Goal: Information Seeking & Learning: Find specific page/section

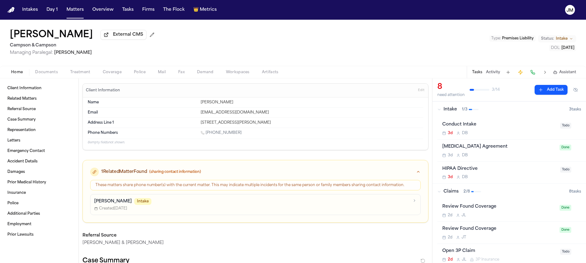
scroll to position [134, 0]
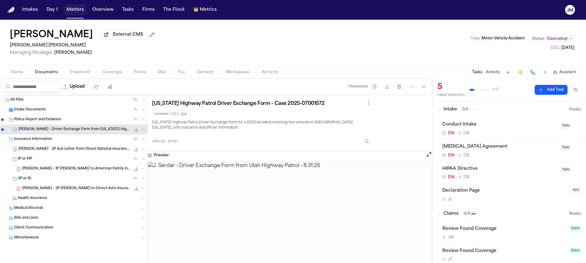
click at [74, 10] on button "Matters" at bounding box center [75, 9] width 22 height 11
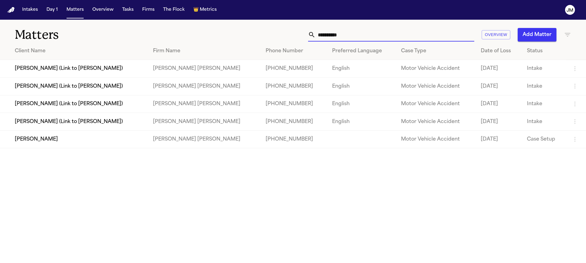
click at [339, 37] on input "**********" at bounding box center [394, 35] width 159 height 14
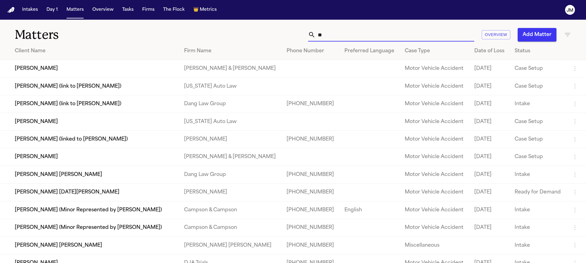
type input "*"
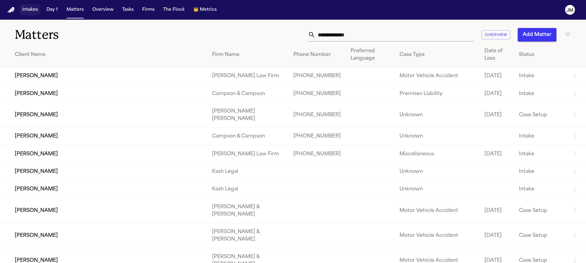
click at [25, 8] on button "Intakes" at bounding box center [30, 9] width 21 height 11
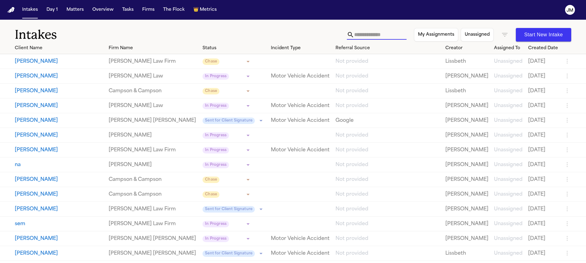
click at [354, 35] on input "text" at bounding box center [380, 35] width 52 height 10
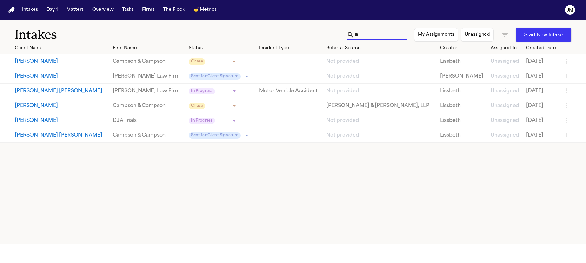
type input "*"
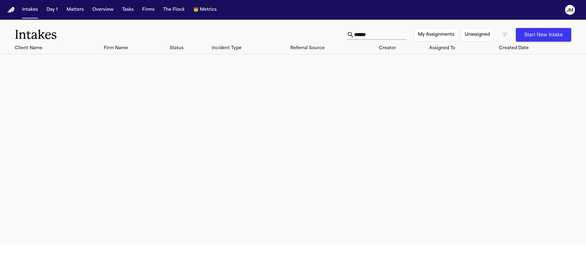
click at [504, 34] on icon "button" at bounding box center [504, 34] width 7 height 7
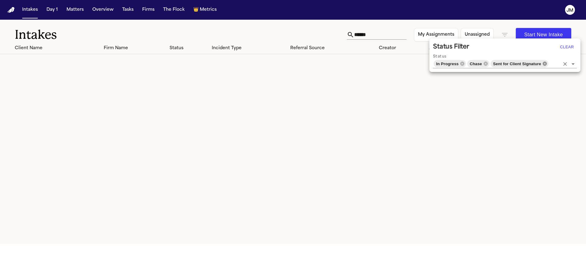
click at [544, 64] on icon at bounding box center [544, 64] width 4 height 4
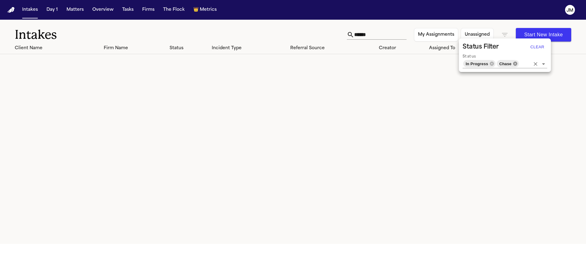
click at [517, 63] on icon at bounding box center [515, 64] width 4 height 4
click at [496, 63] on icon at bounding box center [496, 63] width 5 height 5
click at [389, 28] on div at bounding box center [293, 131] width 586 height 263
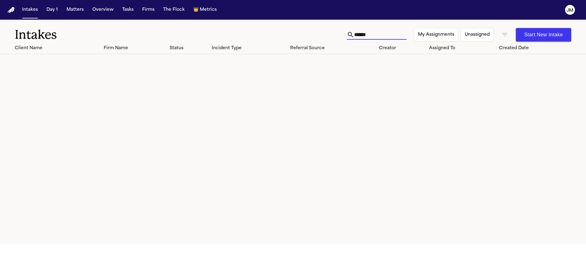
click at [372, 34] on input "******" at bounding box center [380, 35] width 52 height 10
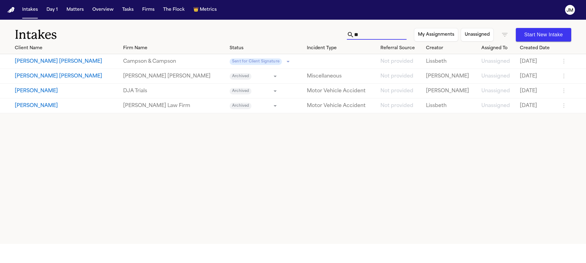
type input "*"
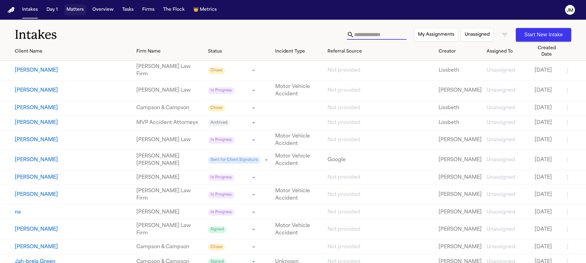
click at [78, 11] on button "Matters" at bounding box center [75, 9] width 22 height 11
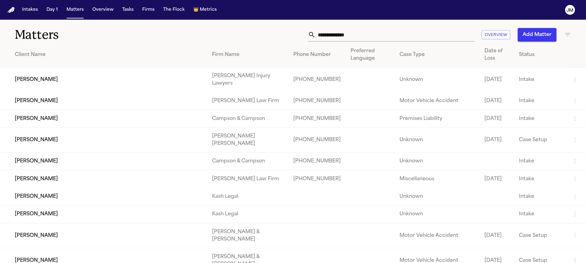
click at [342, 31] on input "text" at bounding box center [394, 35] width 159 height 14
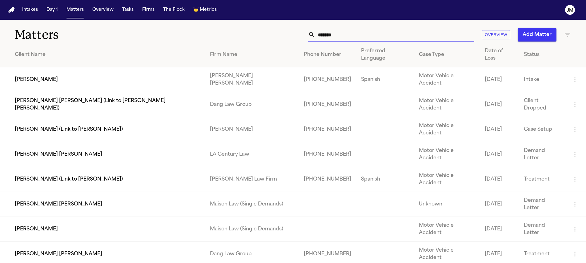
type input "*******"
click at [52, 74] on td "Julio Aguirre" at bounding box center [102, 79] width 205 height 25
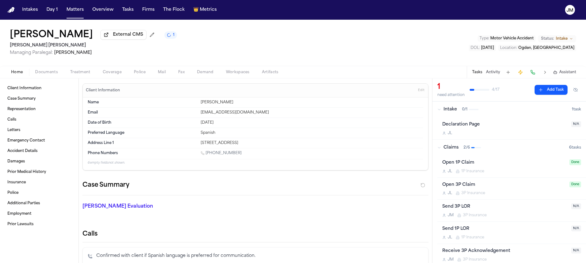
click at [55, 78] on div "Home Documents Treatment Coverage Police Mail Fax Demand Workspaces Artifacts T…" at bounding box center [293, 72] width 586 height 12
click at [48, 72] on span "Documents" at bounding box center [46, 72] width 23 height 5
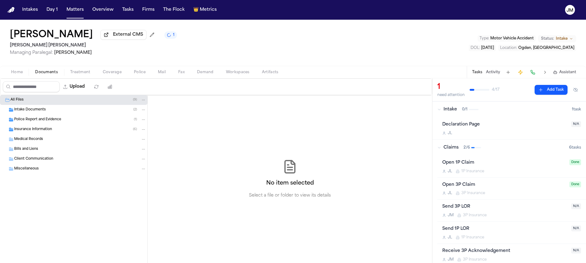
click at [36, 130] on span "Insurance Information" at bounding box center [33, 129] width 38 height 5
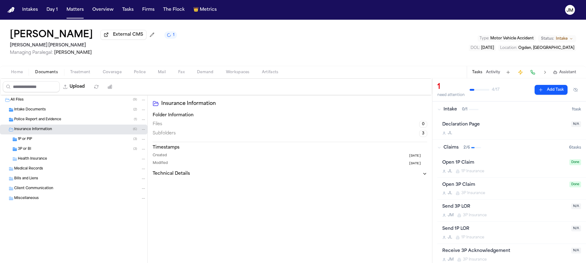
click at [41, 150] on div "3P or BI ( 3 )" at bounding box center [82, 149] width 128 height 6
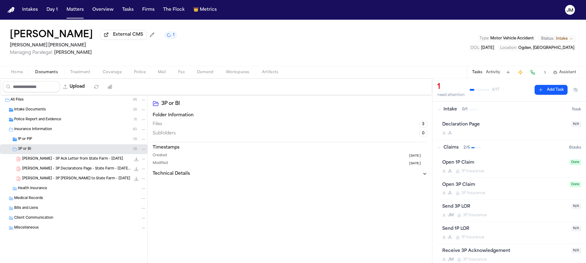
click at [16, 75] on span "Home" at bounding box center [17, 72] width 12 height 5
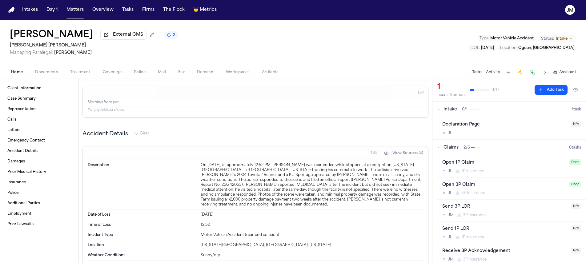
scroll to position [946, 0]
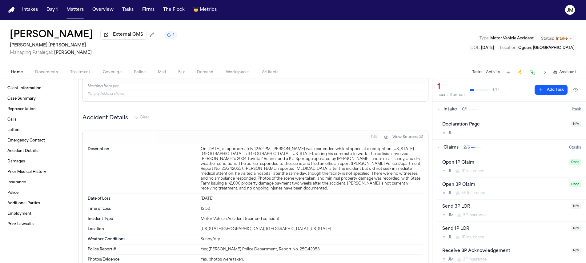
click at [53, 74] on span "Documents" at bounding box center [46, 72] width 23 height 5
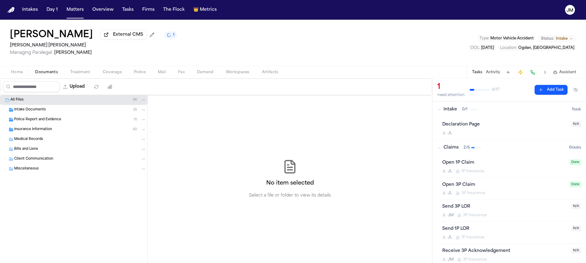
click at [37, 132] on span "Insurance Information" at bounding box center [33, 129] width 38 height 5
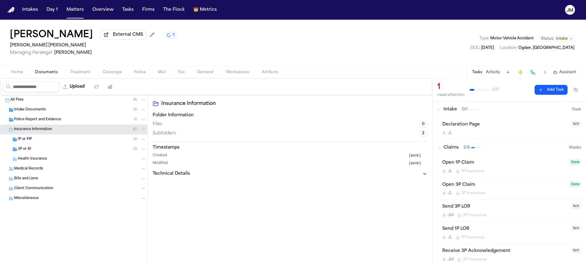
click at [39, 152] on div "3P or BI ( 3 )" at bounding box center [82, 149] width 128 height 6
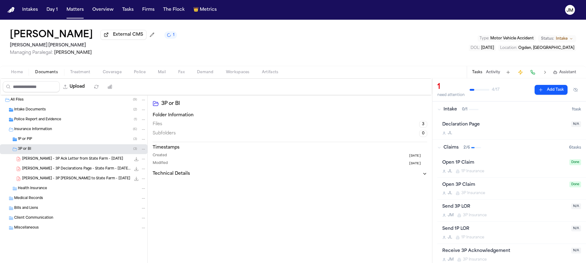
click at [45, 160] on span "J. Aguirre - 3P Ack Letter from State Farm - 8.21.25" at bounding box center [72, 159] width 101 height 5
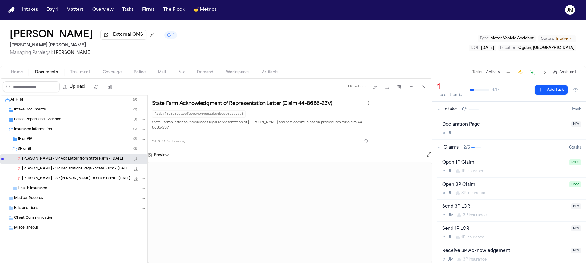
click at [426, 151] on button "Open preview" at bounding box center [429, 154] width 6 height 6
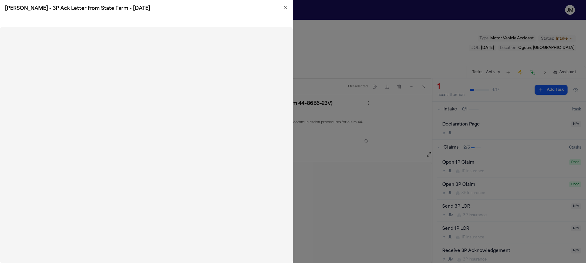
click at [285, 8] on icon "button" at bounding box center [285, 7] width 2 height 2
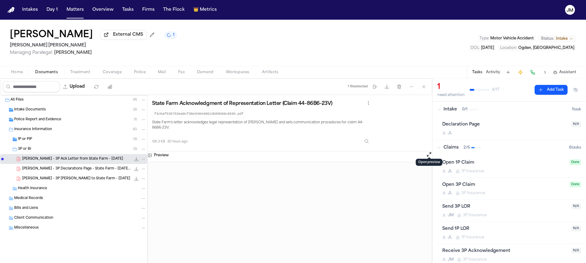
click at [98, 168] on span "J. Aguirre - 3P Declarations Page - State Farm - 4.12.25 to 10.12.25" at bounding box center [76, 168] width 109 height 5
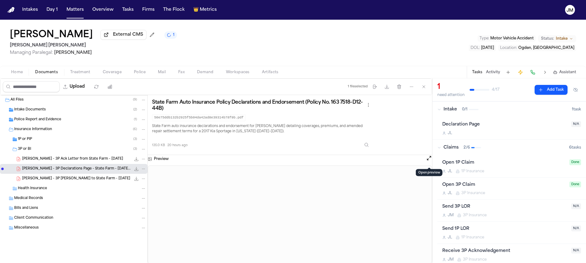
click at [426, 160] on button "Open preview" at bounding box center [429, 158] width 6 height 6
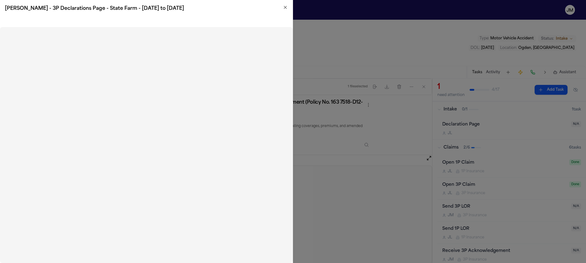
click at [286, 6] on icon "button" at bounding box center [285, 7] width 5 height 5
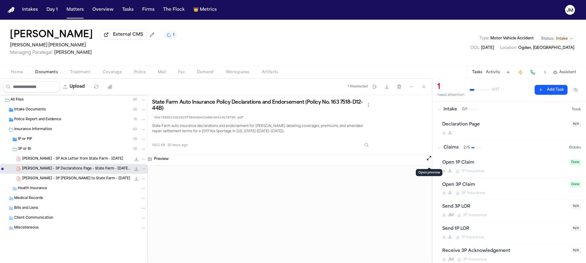
click at [75, 121] on div "Police Report and Evidence ( 1 )" at bounding box center [80, 120] width 132 height 6
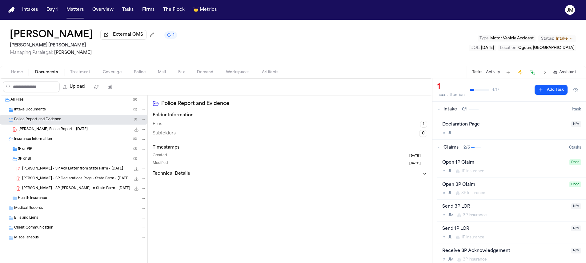
click at [56, 131] on span "J. Aguirre - Ogden Police Report - 6.10.25" at bounding box center [52, 129] width 69 height 5
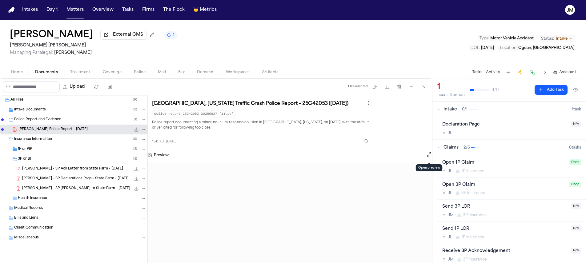
click at [427, 157] on button "Open preview" at bounding box center [429, 154] width 6 height 6
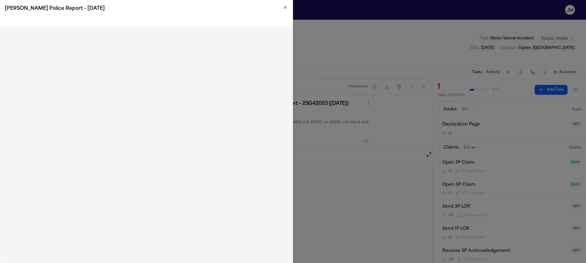
click at [283, 8] on icon "button" at bounding box center [285, 7] width 5 height 5
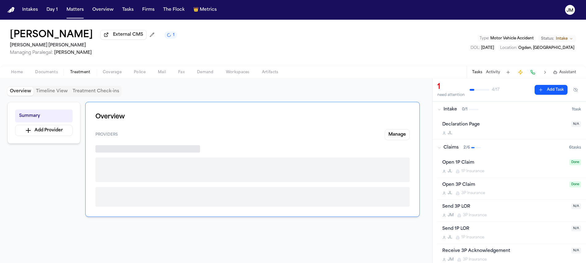
click at [89, 75] on span "Treatment" at bounding box center [80, 72] width 20 height 5
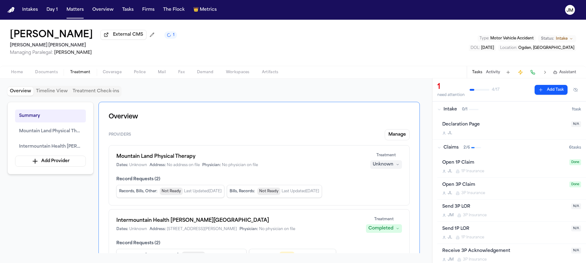
click at [391, 164] on div "Unknown" at bounding box center [383, 165] width 21 height 6
click at [379, 178] on span "Treating" at bounding box center [374, 178] width 17 height 6
click at [18, 72] on span "Home" at bounding box center [17, 72] width 12 height 5
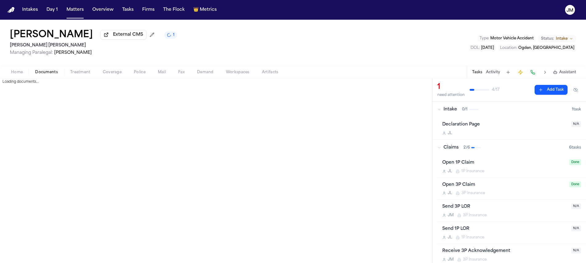
click at [44, 72] on span "Documents" at bounding box center [46, 72] width 23 height 5
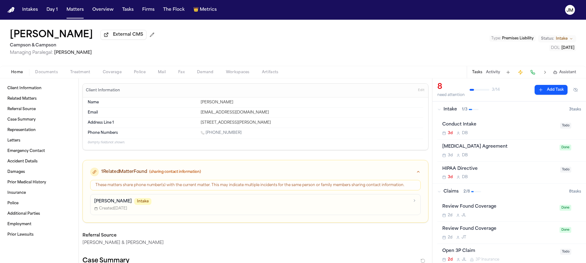
scroll to position [134, 0]
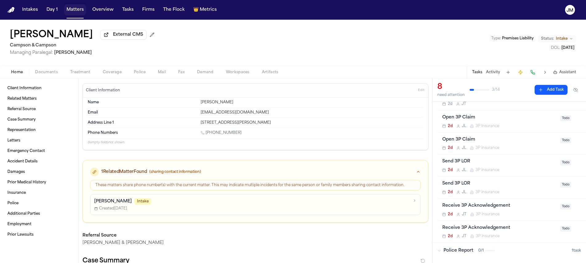
click at [70, 10] on button "Matters" at bounding box center [75, 9] width 22 height 11
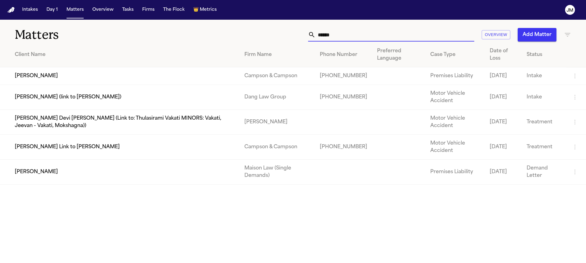
click at [342, 37] on input "******" at bounding box center [394, 35] width 159 height 14
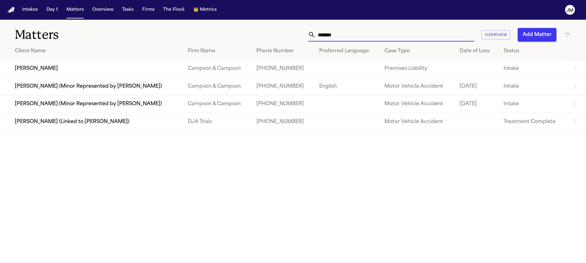
type input "*******"
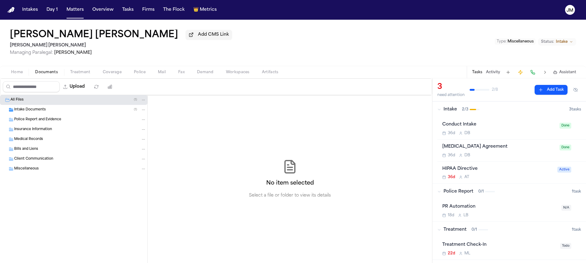
click at [16, 74] on span "Home" at bounding box center [17, 72] width 12 height 5
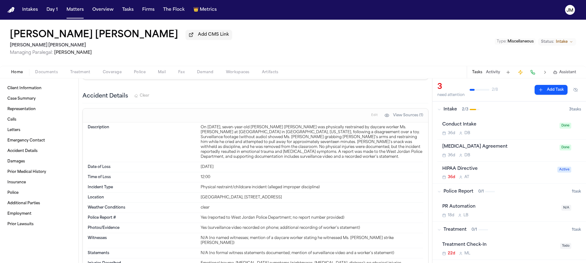
scroll to position [600, 0]
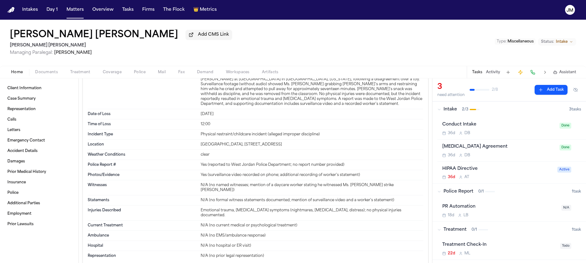
click at [9, 35] on div "[PERSON_NAME] [PERSON_NAME] Add CMS Link [PERSON_NAME] [PERSON_NAME] Managing P…" at bounding box center [293, 43] width 586 height 46
click at [48, 72] on span "Documents" at bounding box center [46, 72] width 23 height 5
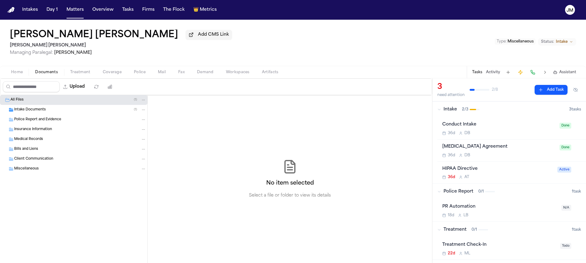
click at [49, 109] on div "Intake Documents ( 1 )" at bounding box center [80, 110] width 132 height 6
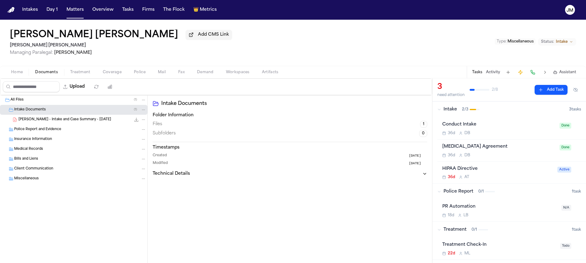
click at [21, 74] on span "Home" at bounding box center [17, 72] width 12 height 5
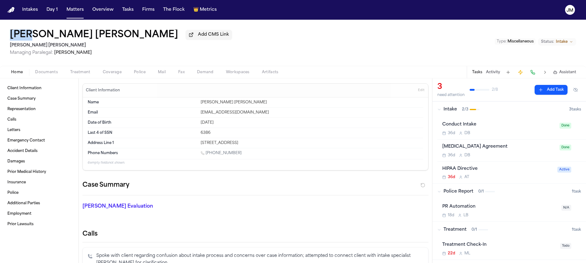
drag, startPoint x: 90, startPoint y: 38, endPoint x: 43, endPoint y: 38, distance: 46.2
click at [43, 38] on h1 "Cody Joel Valenia" at bounding box center [94, 35] width 168 height 11
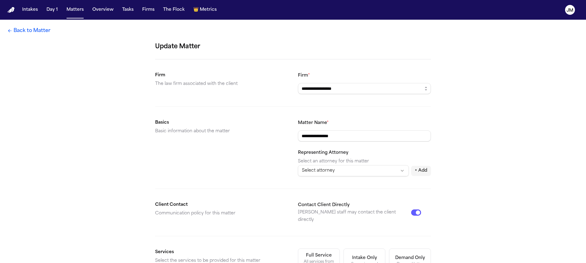
click at [40, 31] on link "Back to Matter" at bounding box center [28, 30] width 43 height 7
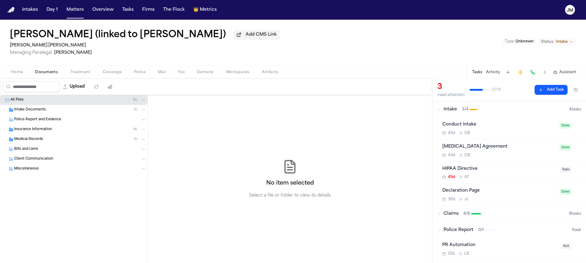
click at [28, 114] on div "Intake Documents ( 1 )" at bounding box center [73, 110] width 147 height 10
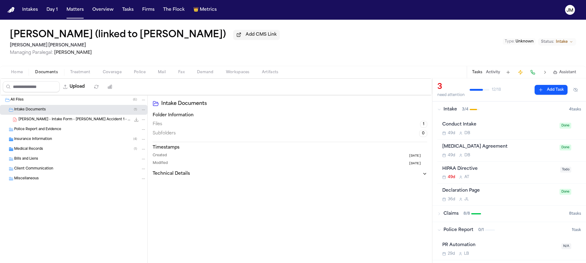
click at [49, 122] on span "A. Latu - Intake Form - Malissa Latu Accident 1 - 8.5.25" at bounding box center [74, 119] width 112 height 5
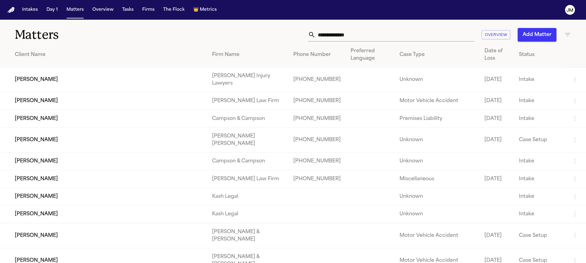
click at [323, 39] on input "text" at bounding box center [394, 35] width 159 height 14
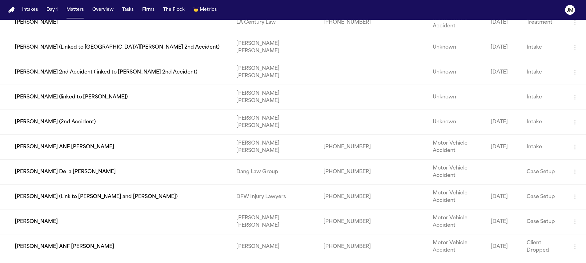
scroll to position [319, 0]
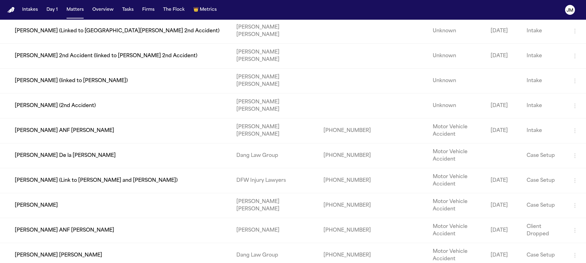
type input "****"
click at [79, 214] on td "Malissa Latu" at bounding box center [115, 205] width 231 height 25
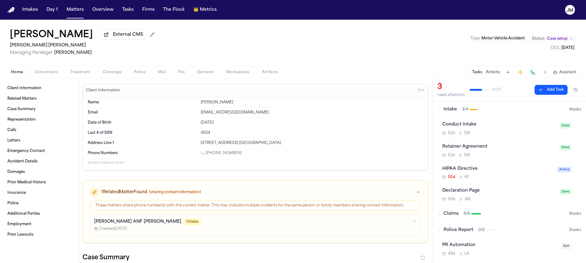
click at [41, 75] on span "Documents" at bounding box center [46, 72] width 23 height 5
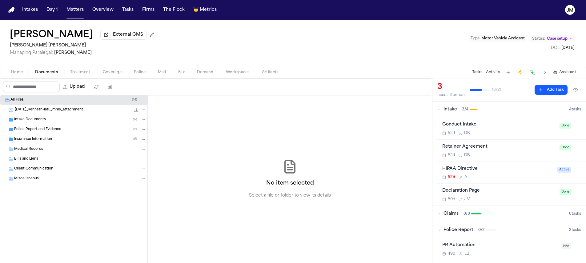
click at [30, 130] on span "Police Report and Evidence" at bounding box center [37, 129] width 47 height 5
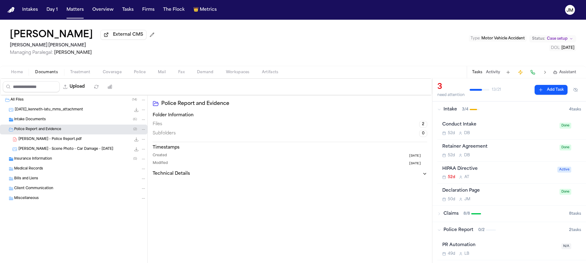
click at [40, 141] on span "Latu, Melissa - Police Report.pdf" at bounding box center [49, 139] width 63 height 5
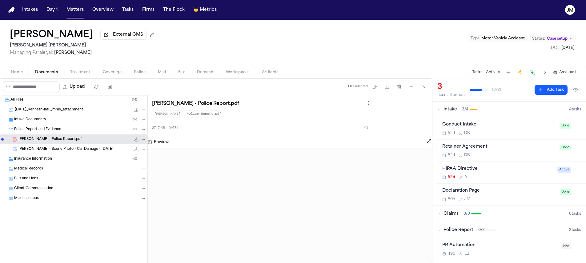
click at [18, 74] on span "Home" at bounding box center [17, 72] width 12 height 5
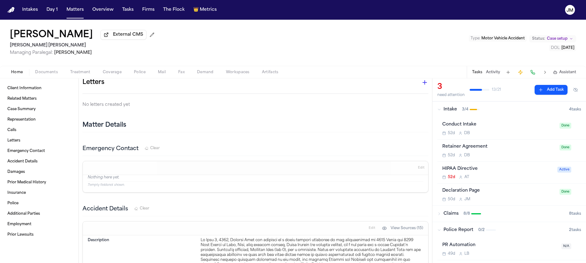
scroll to position [525, 0]
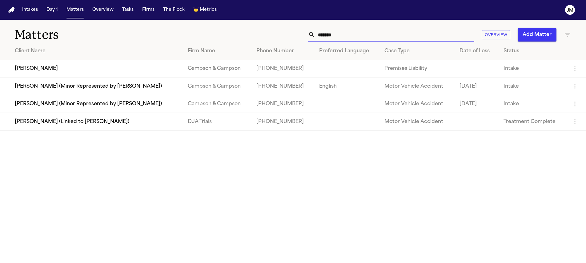
click at [323, 34] on input "*******" at bounding box center [394, 35] width 159 height 14
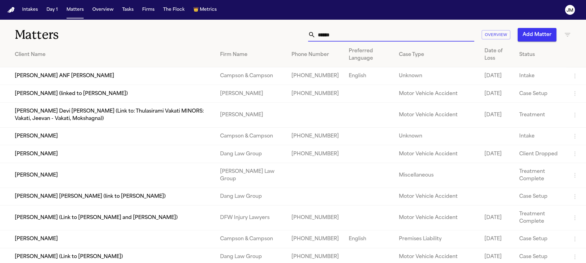
type input "******"
click at [98, 145] on td "[PERSON_NAME]" at bounding box center [107, 136] width 215 height 18
